Goal: Transaction & Acquisition: Purchase product/service

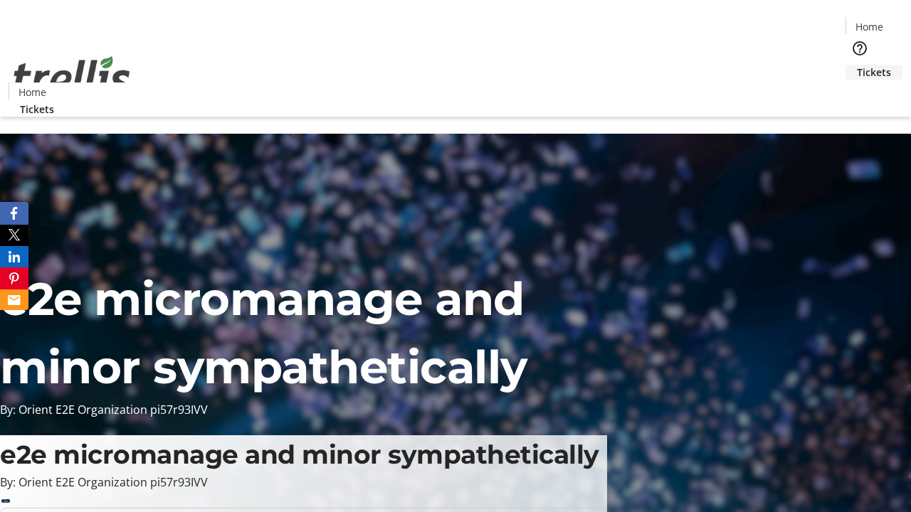
click at [857, 65] on span "Tickets" at bounding box center [874, 72] width 34 height 15
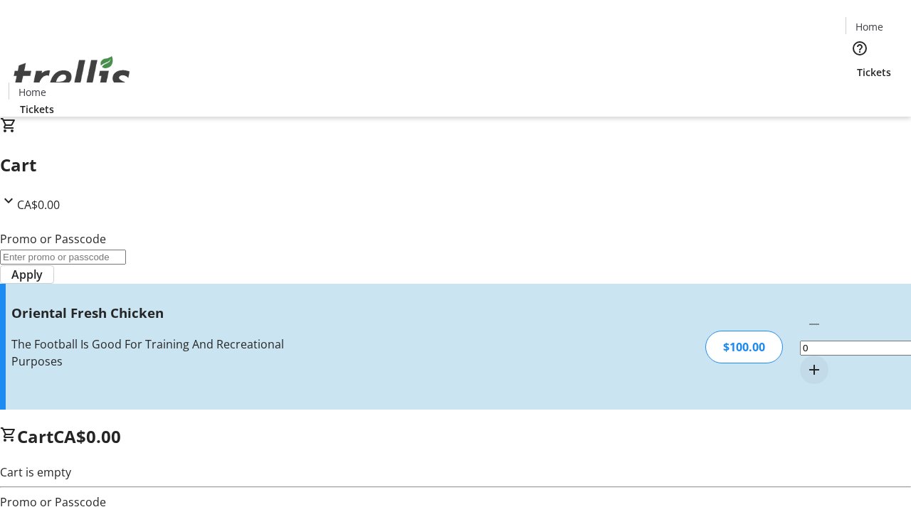
click at [805, 361] on mat-icon "Increment by one" at bounding box center [813, 369] width 17 height 17
type input "1"
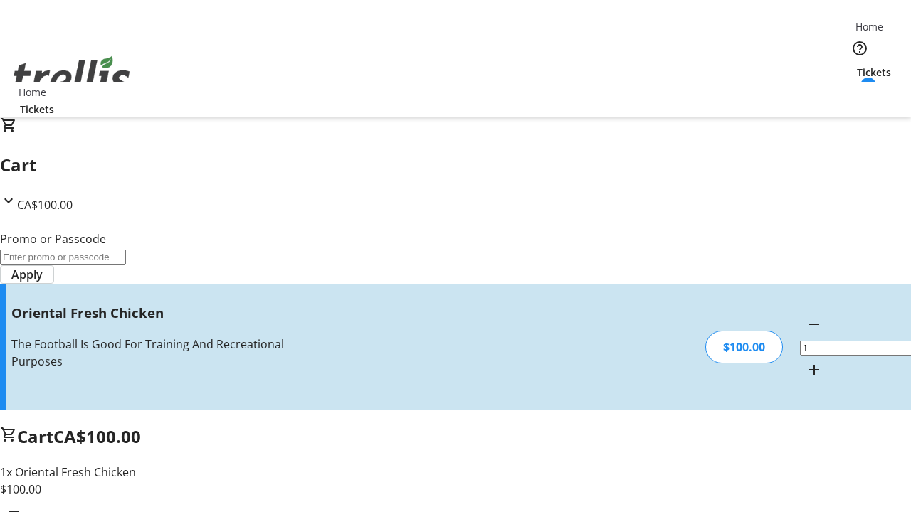
type input "FREE"
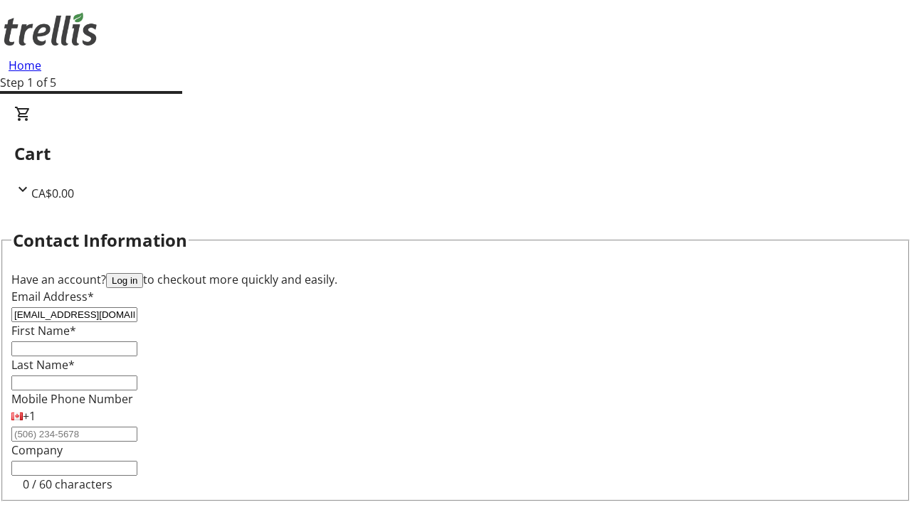
type input "[EMAIL_ADDRESS][DOMAIN_NAME]"
type input "Tre"
type input "Marks"
